Goal: Task Accomplishment & Management: Manage account settings

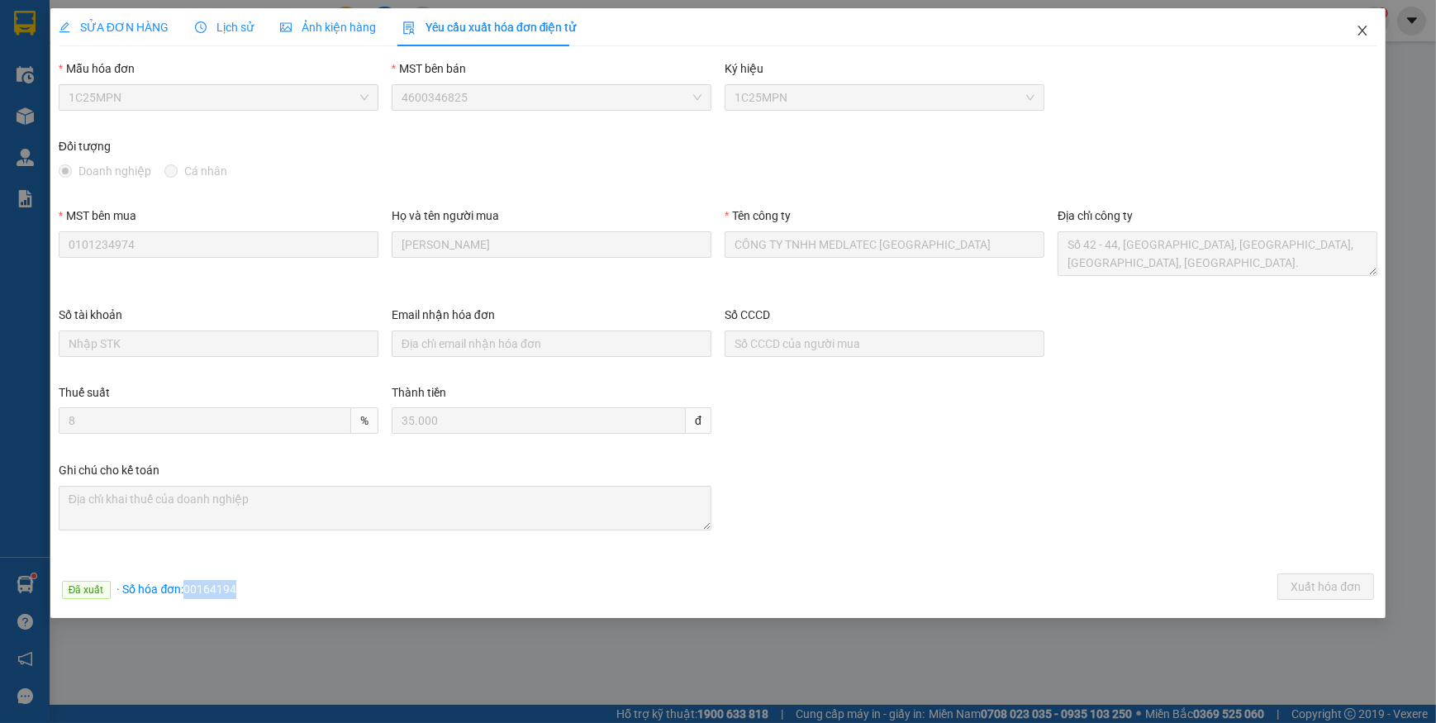
click at [1363, 26] on icon "close" at bounding box center [1362, 30] width 13 height 13
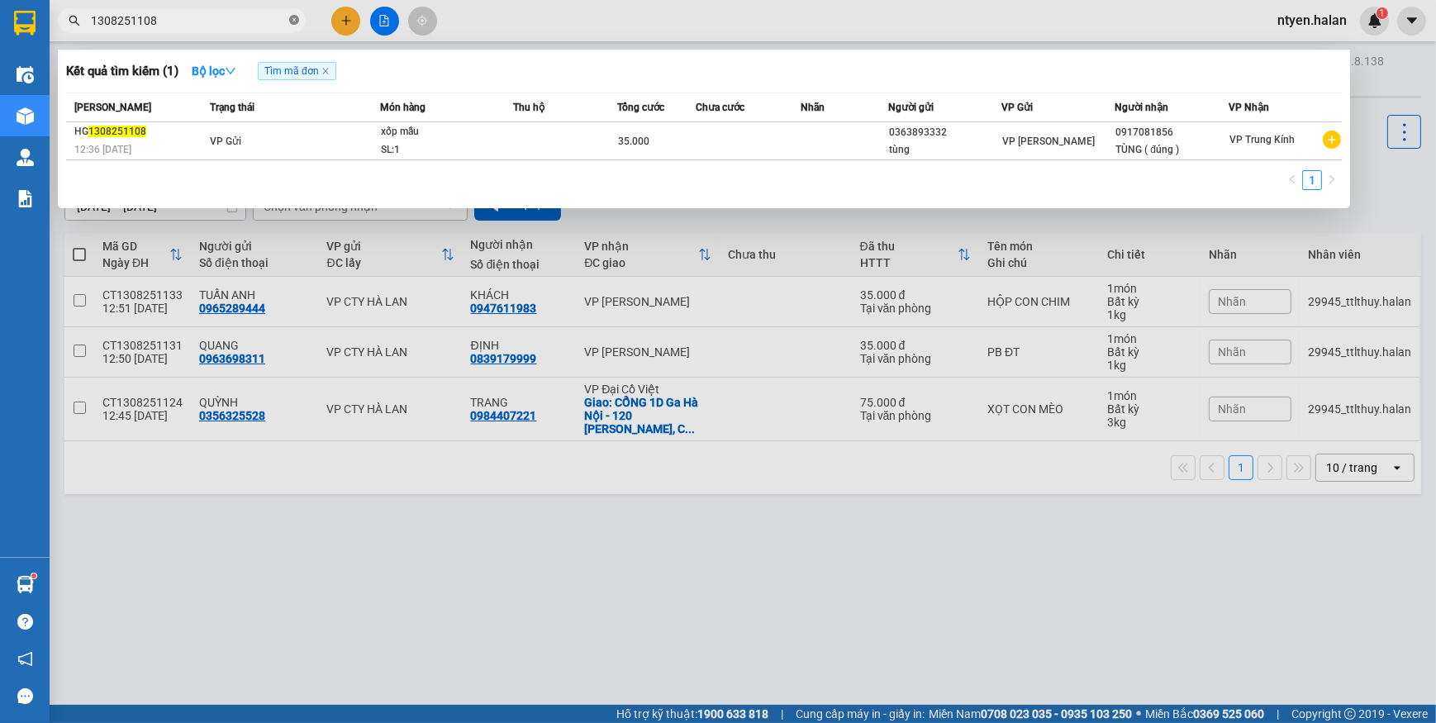
click at [293, 14] on span at bounding box center [294, 21] width 10 height 16
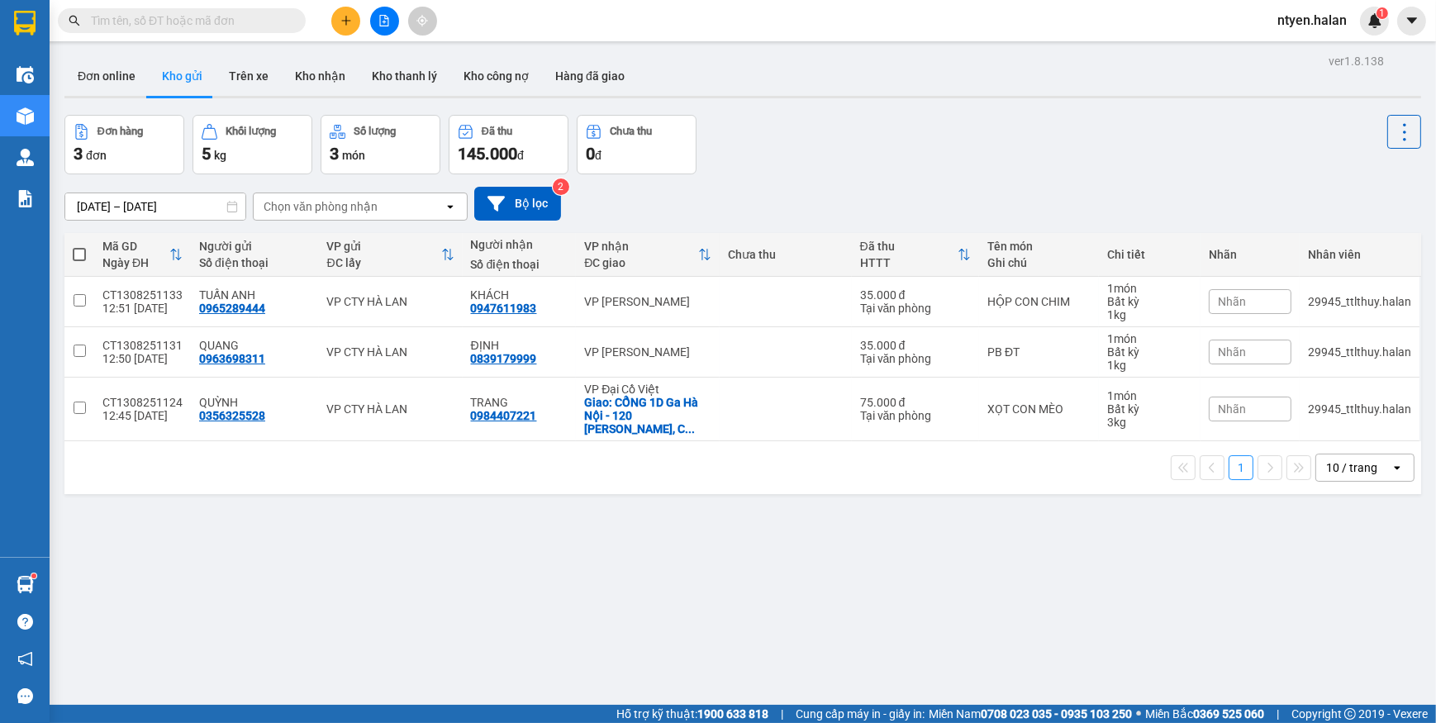
click at [274, 18] on input "text" at bounding box center [188, 21] width 195 height 18
paste input "1308250372"
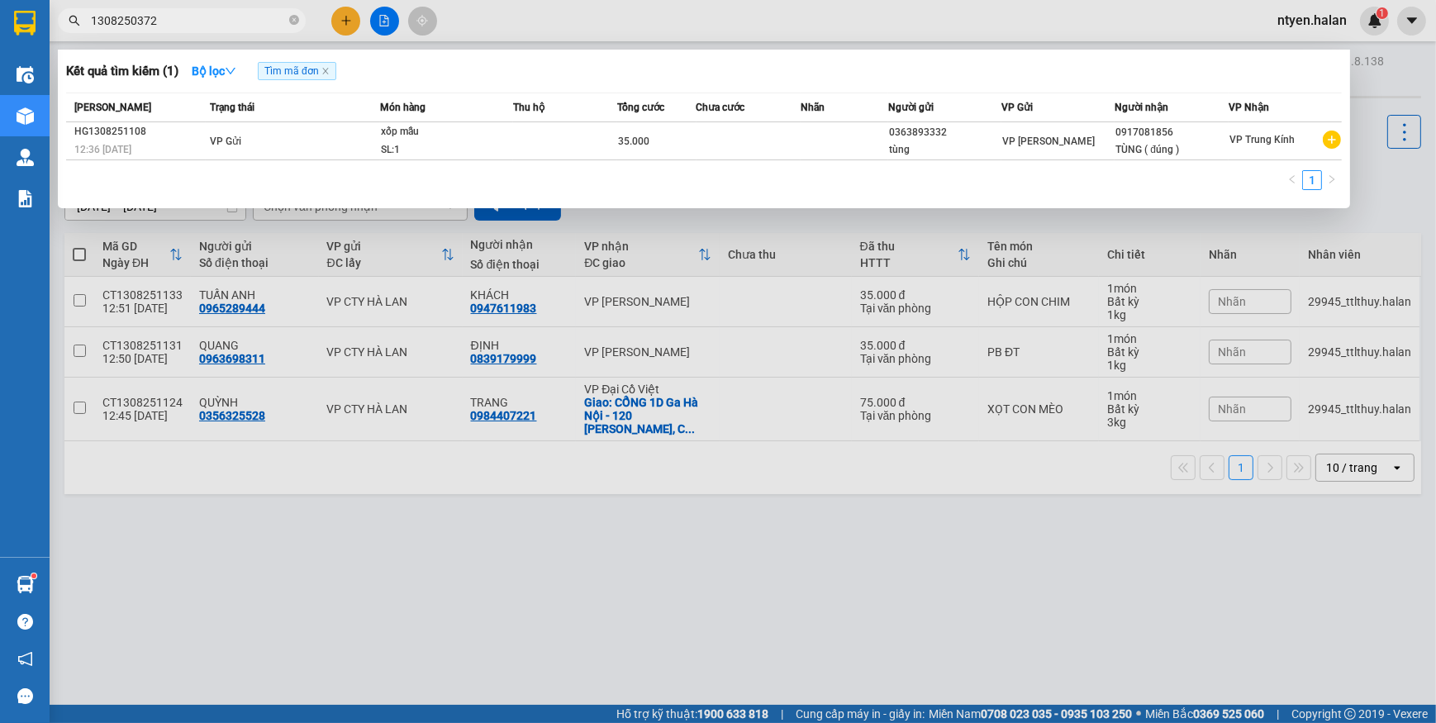
type input "1308250372"
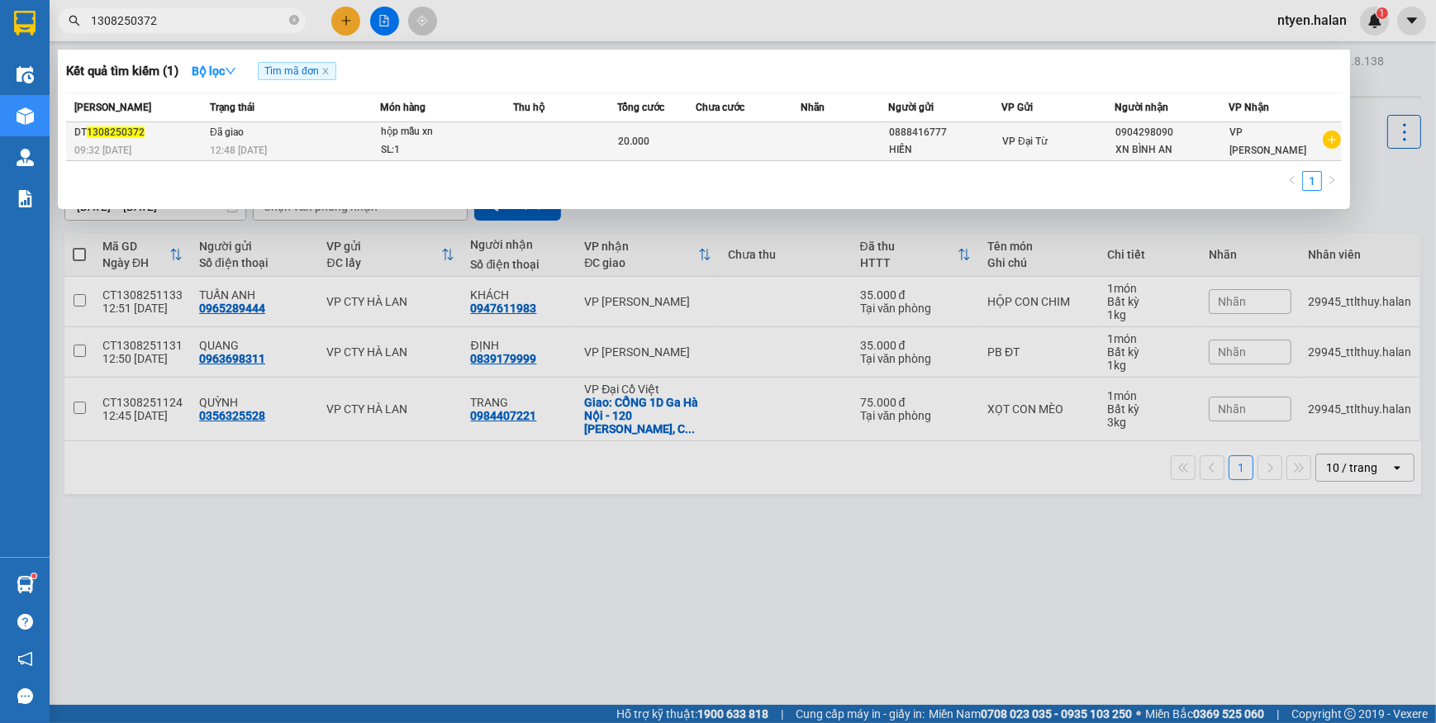
click at [257, 141] on div "12:48 [DATE]" at bounding box center [294, 150] width 169 height 18
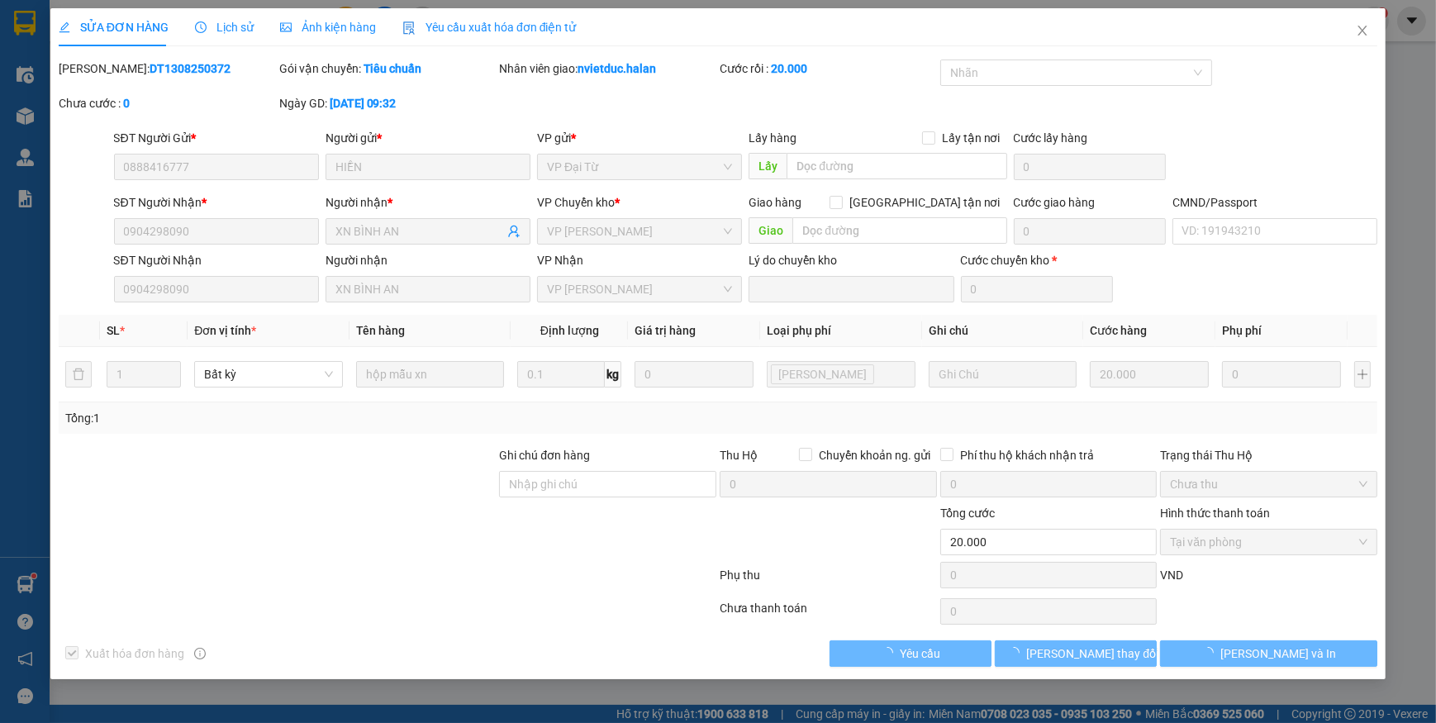
type input "0888416777"
type input "HIỀN"
type input "0904298090"
type input "XN BÌNH AN"
type input "20.000"
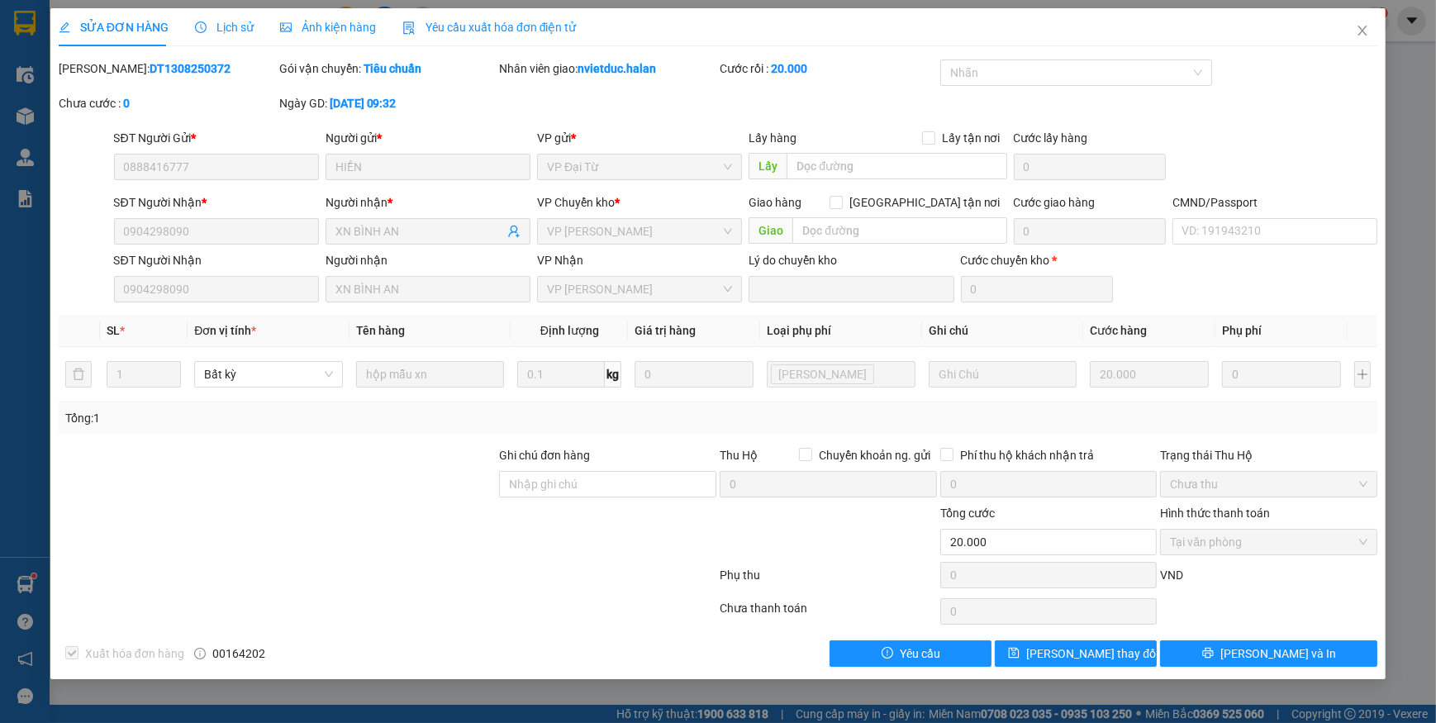
click at [449, 28] on span "Yêu cầu xuất hóa đơn điện tử" at bounding box center [489, 27] width 174 height 13
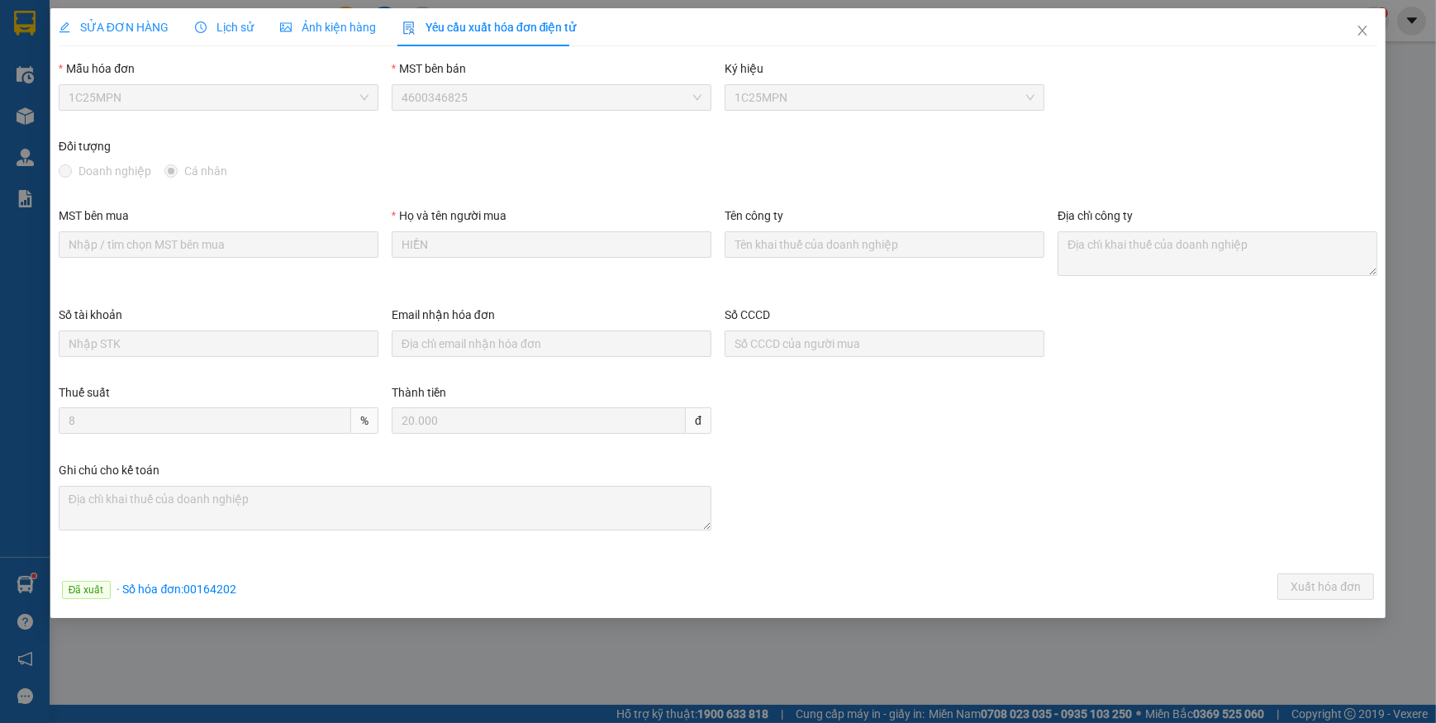
drag, startPoint x: 93, startPoint y: 97, endPoint x: 114, endPoint y: 142, distance: 49.9
click at [94, 97] on span "1C25MPN" at bounding box center [219, 97] width 300 height 25
drag, startPoint x: 186, startPoint y: 583, endPoint x: 300, endPoint y: 595, distance: 114.6
click at [300, 595] on div "Đã xuất · Số hóa đơn: 00164202 Xuất hóa đơn" at bounding box center [718, 590] width 1326 height 32
copy span "00164202"
